Goal: Task Accomplishment & Management: Use online tool/utility

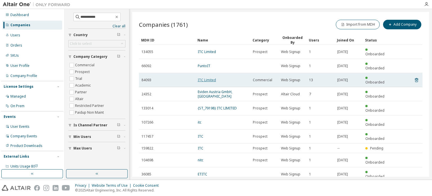
click at [212, 77] on link "ITC Limited" at bounding box center [207, 79] width 18 height 5
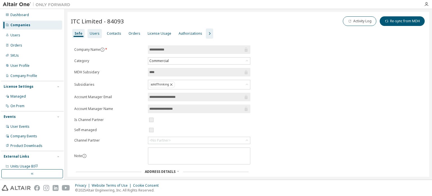
click at [92, 35] on div "Users" at bounding box center [95, 33] width 10 height 5
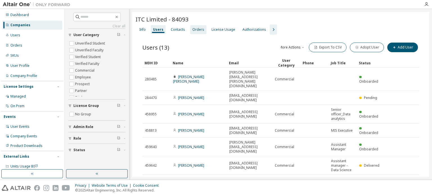
click at [196, 27] on div "Orders" at bounding box center [199, 29] width 12 height 5
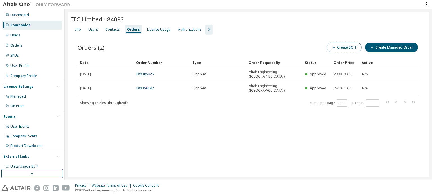
click at [351, 46] on button "Create SOFF" at bounding box center [344, 48] width 35 height 10
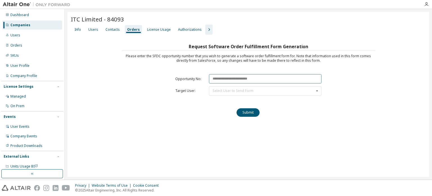
click at [225, 79] on input "text" at bounding box center [265, 78] width 113 height 9
paste input "********"
type input "********"
click at [225, 91] on div "Select User to Send Form" at bounding box center [233, 90] width 41 height 3
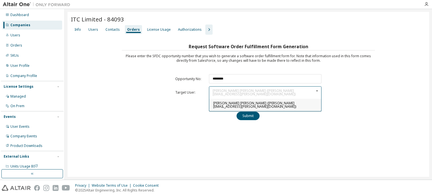
click at [221, 102] on div "[PERSON_NAME] [PERSON_NAME] ([PERSON_NAME][EMAIL_ADDRESS][PERSON_NAME][DOMAIN_N…" at bounding box center [265, 105] width 112 height 12
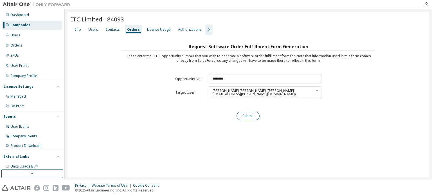
click at [245, 113] on button "Submit" at bounding box center [248, 115] width 23 height 8
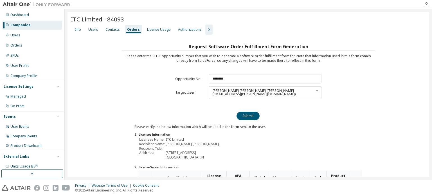
scroll to position [92, 0]
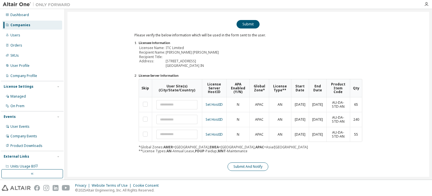
click at [262, 162] on button "Submit And Notify" at bounding box center [248, 166] width 41 height 8
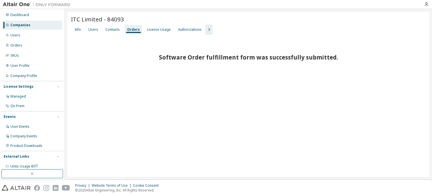
scroll to position [0, 0]
